Goal: Navigation & Orientation: Find specific page/section

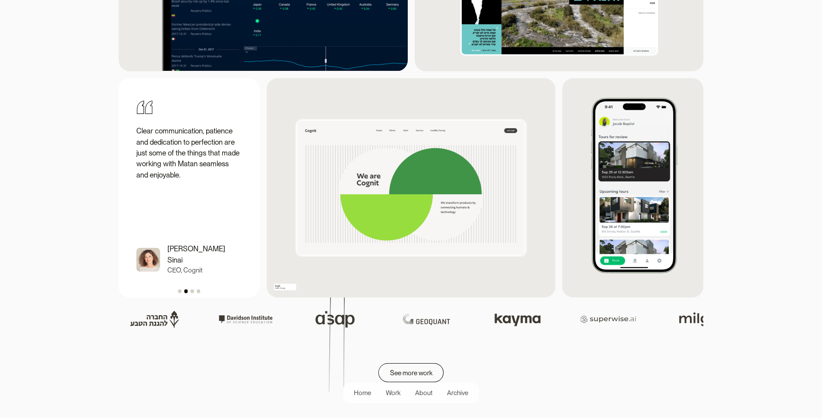
scroll to position [1145, 0]
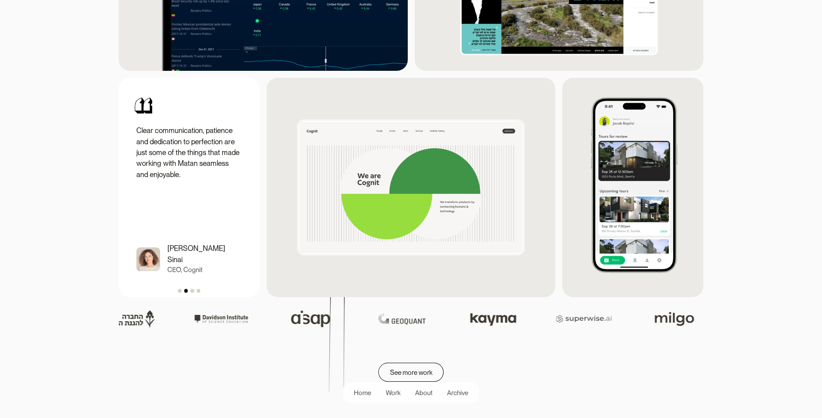
click at [172, 271] on p "CEO, Cognit" at bounding box center [184, 270] width 35 height 10
click at [145, 266] on img "2 of 4" at bounding box center [148, 259] width 24 height 24
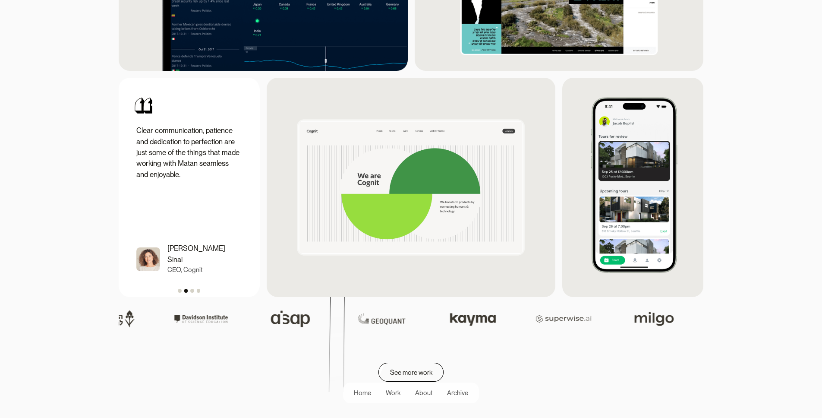
click at [180, 292] on div "Show slide 1 of 4" at bounding box center [179, 290] width 3 height 3
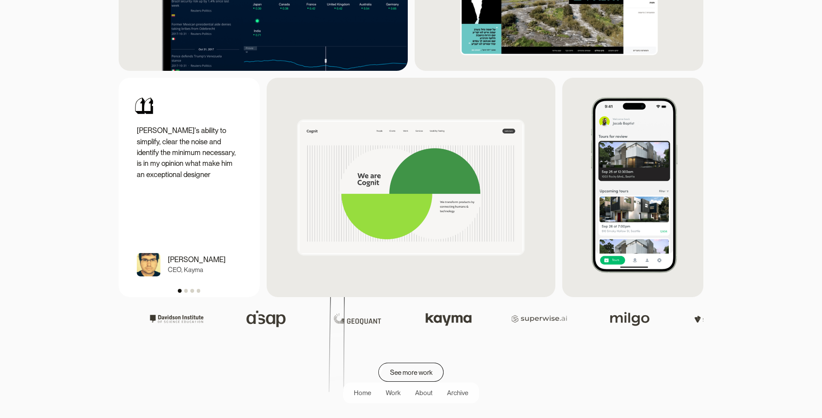
click at [190, 292] on div "Show slide 3 of 4" at bounding box center [191, 290] width 3 height 3
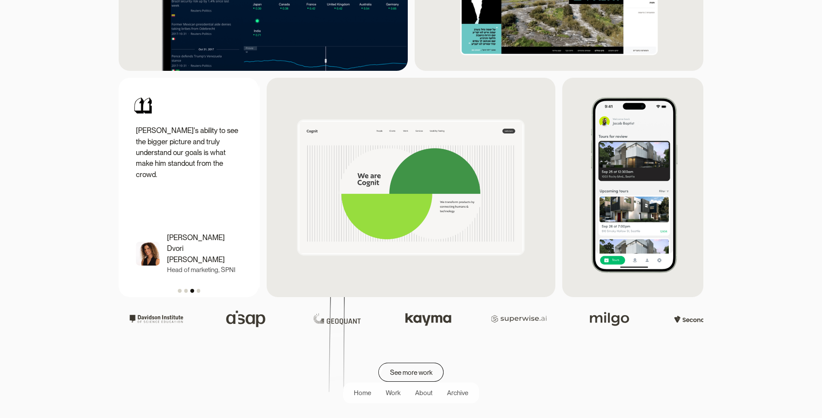
click at [199, 296] on div "carousel" at bounding box center [189, 289] width 141 height 15
click at [198, 292] on div "Show slide 4 of 4" at bounding box center [198, 290] width 3 height 3
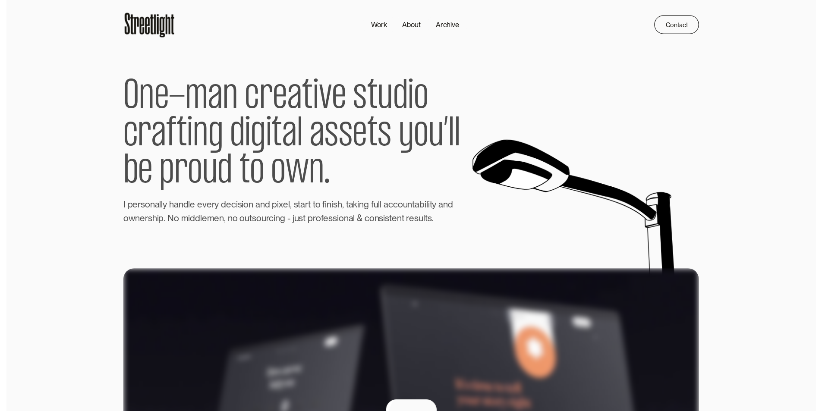
scroll to position [0, 0]
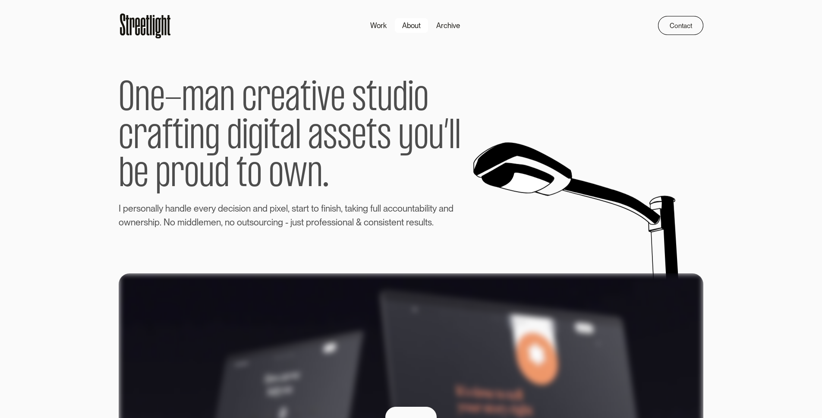
click at [414, 28] on div "About" at bounding box center [411, 25] width 19 height 11
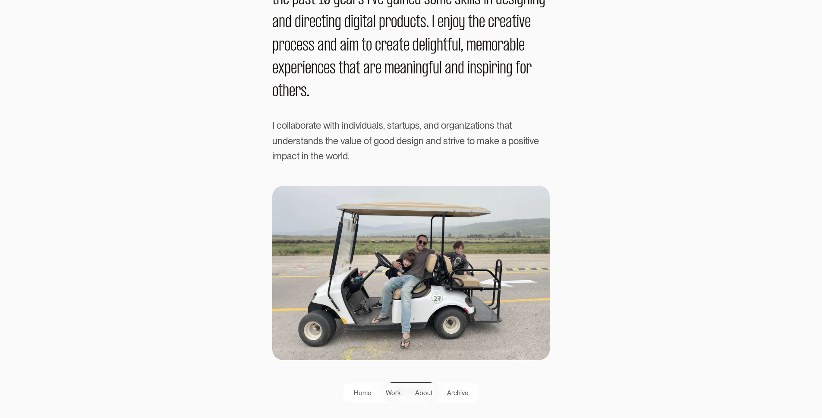
scroll to position [149, 0]
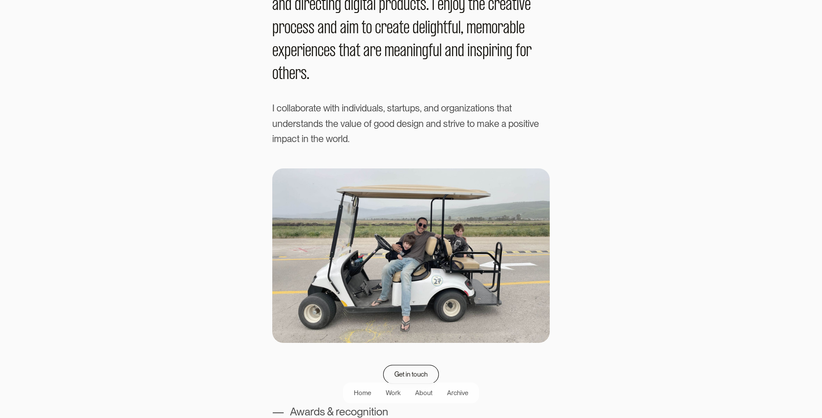
click at [428, 246] on img at bounding box center [411, 255] width 278 height 174
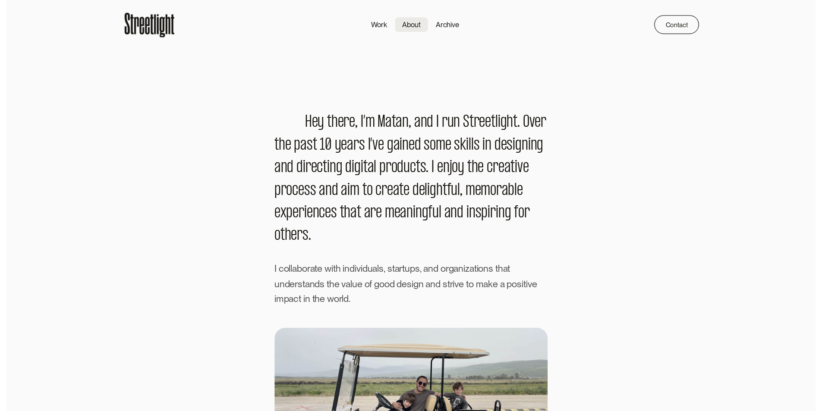
scroll to position [0, 0]
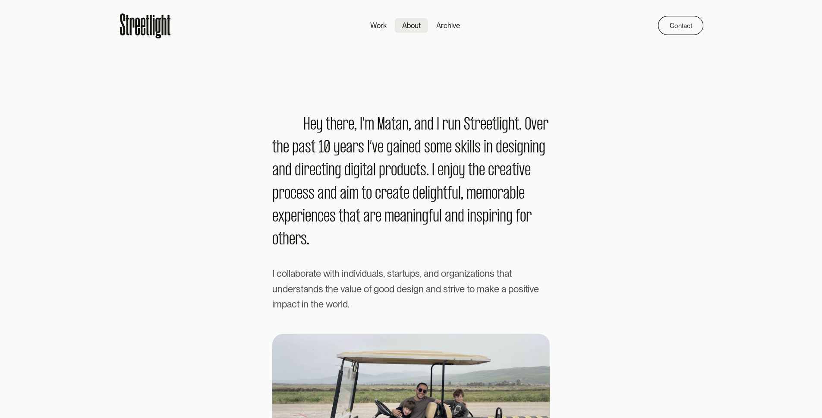
click at [156, 38] on icon at bounding box center [158, 28] width 6 height 21
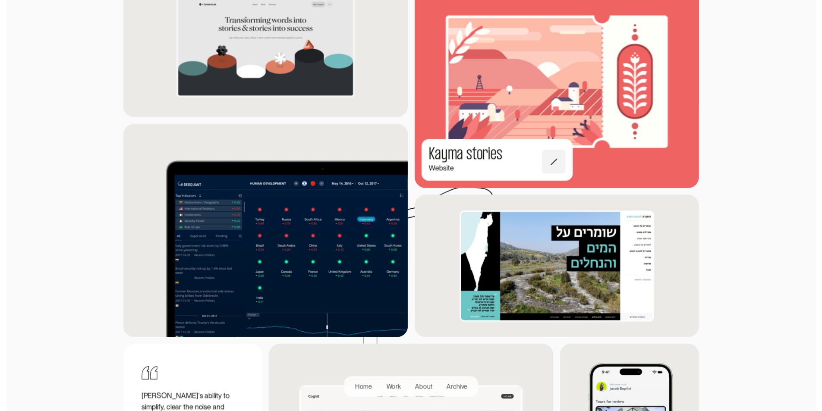
scroll to position [874, 0]
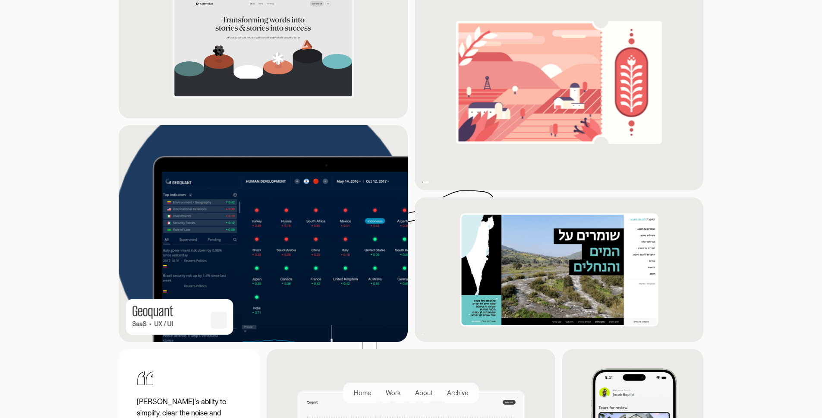
click at [334, 258] on img at bounding box center [263, 233] width 316 height 236
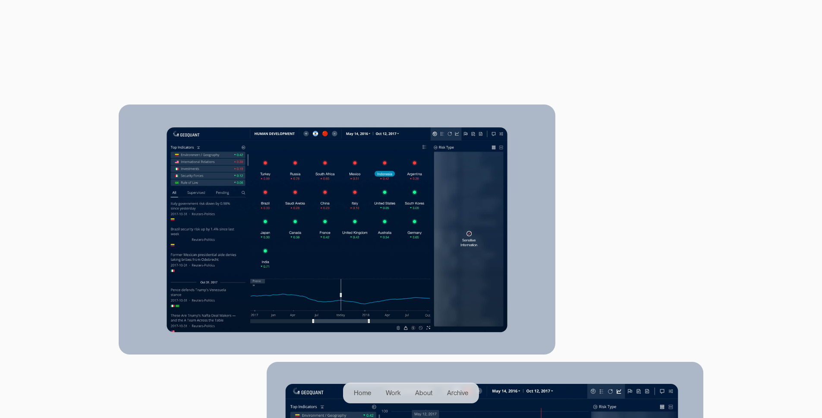
scroll to position [246, 0]
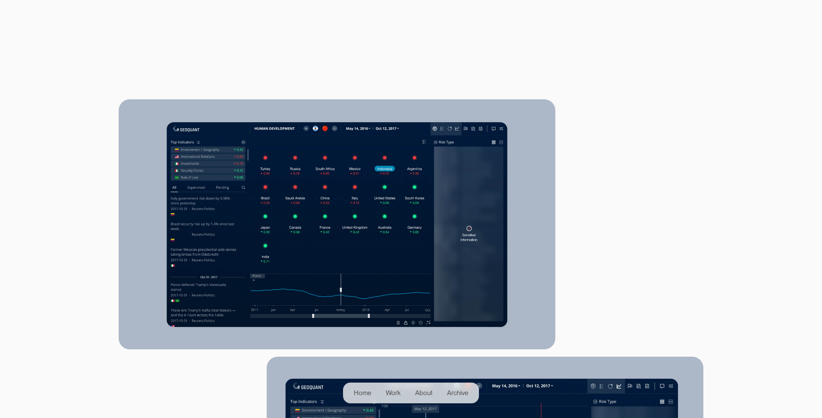
click at [248, 84] on video at bounding box center [183, 51] width 129 height 65
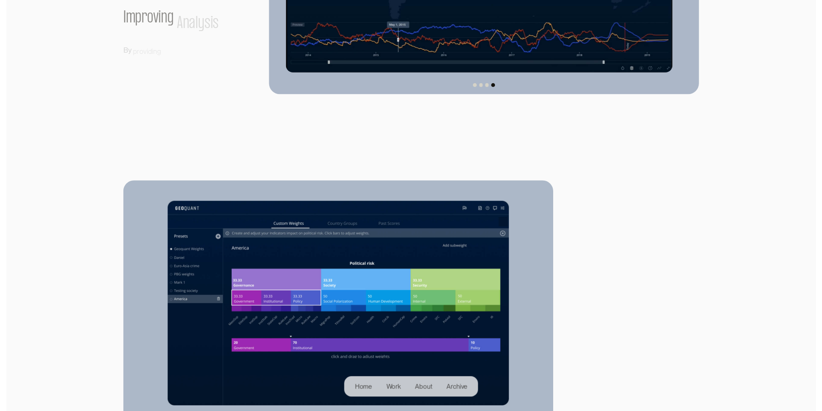
scroll to position [793, 0]
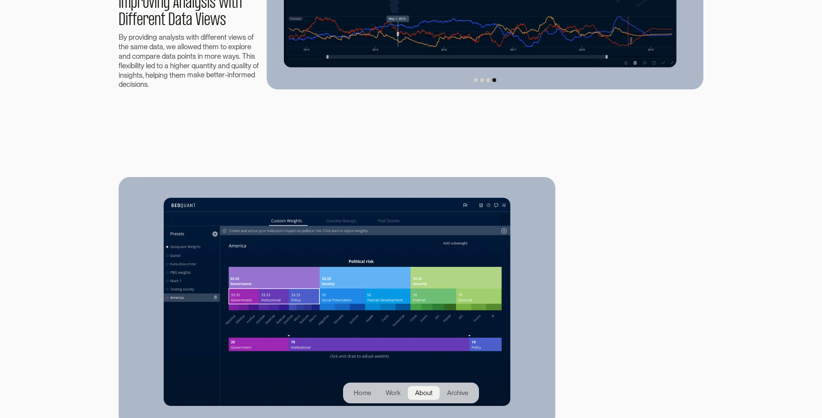
click at [421, 396] on div "About" at bounding box center [423, 393] width 17 height 10
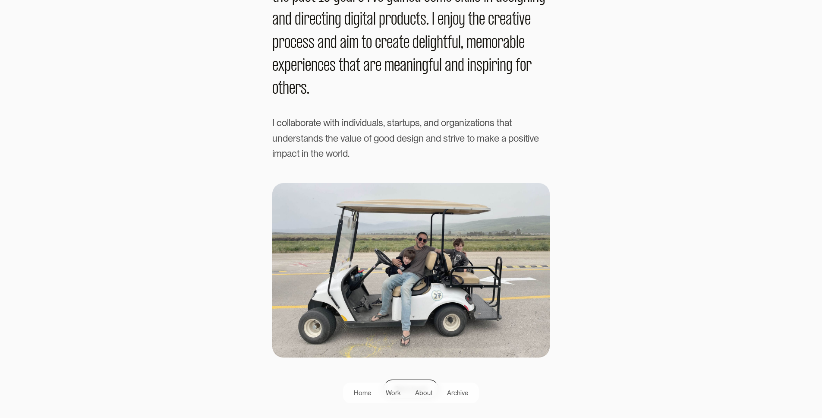
scroll to position [155, 0]
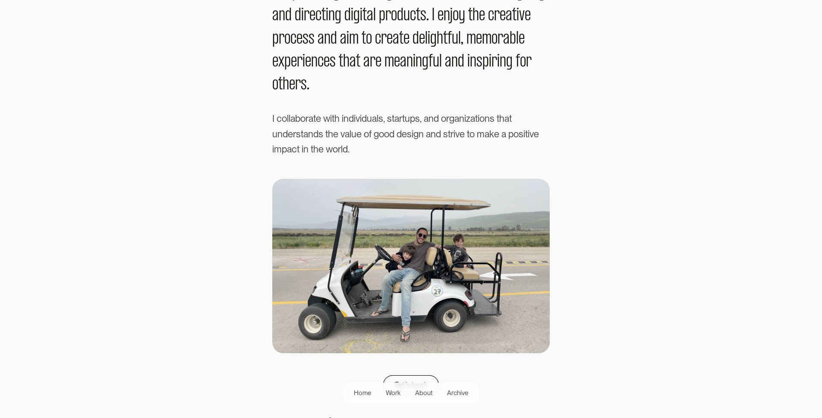
click at [419, 294] on img at bounding box center [411, 266] width 278 height 174
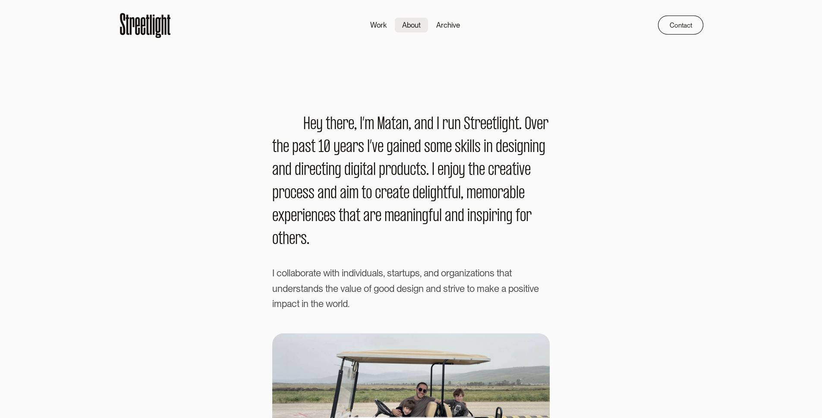
scroll to position [0, 0]
